Goal: Navigation & Orientation: Find specific page/section

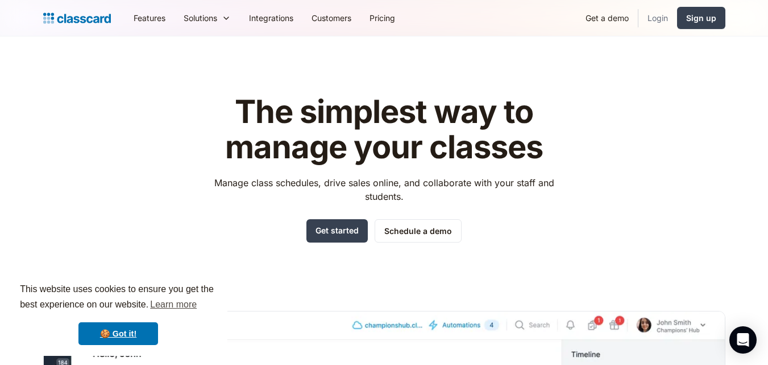
click at [659, 17] on link "Login" at bounding box center [658, 18] width 39 height 26
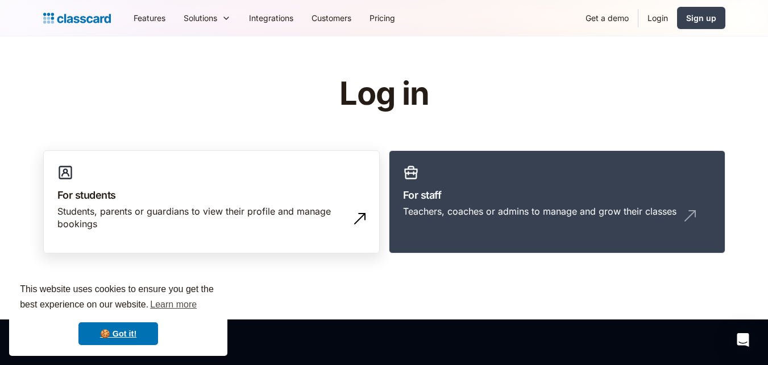
click at [144, 225] on div "Students, parents or guardians to view their profile and manage bookings" at bounding box center [200, 218] width 286 height 26
